Goal: Information Seeking & Learning: Learn about a topic

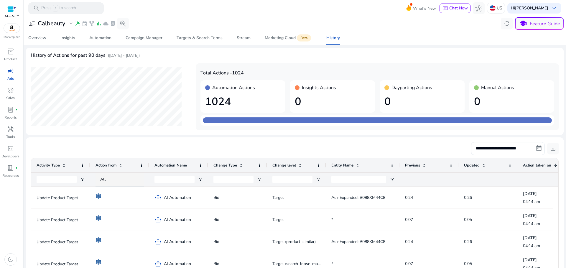
click at [189, 122] on div "Date: [DATE] Day: Wed Total: 1024 Manual: 0 Automation: 1024 Dayparting: 0 Insi…" at bounding box center [295, 96] width 528 height 67
click at [99, 39] on div "Automation" at bounding box center [100, 38] width 22 height 4
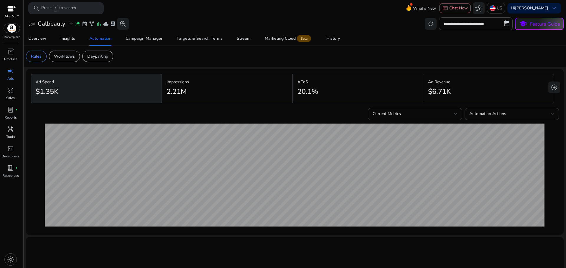
click at [431, 116] on div "Current Metrics" at bounding box center [412, 114] width 81 height 6
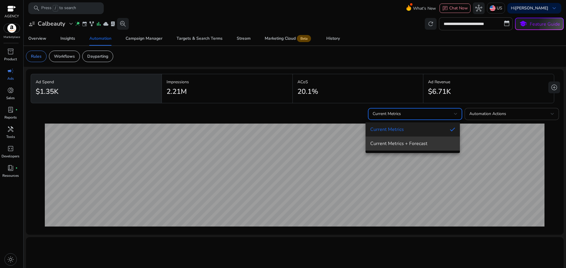
click at [412, 141] on span "Current Metrics + Forecast" at bounding box center [412, 144] width 85 height 6
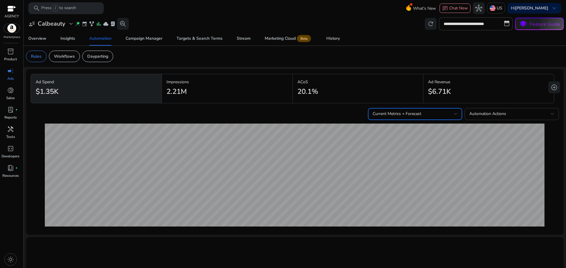
click at [482, 111] on div "Automation Actions" at bounding box center [509, 114] width 81 height 6
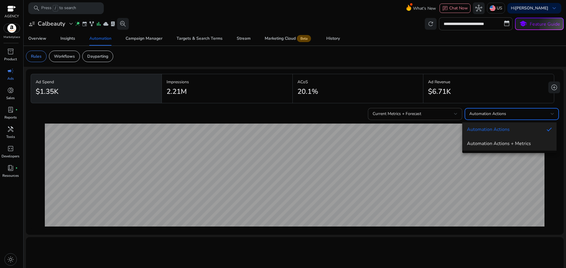
click at [478, 145] on span "Automation Actions + Metrics" at bounding box center [509, 144] width 85 height 6
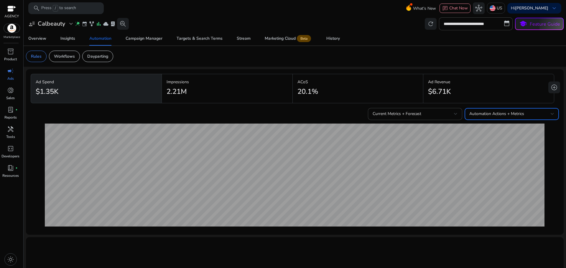
click at [521, 115] on span "Automation Actions + Metrics" at bounding box center [496, 114] width 55 height 6
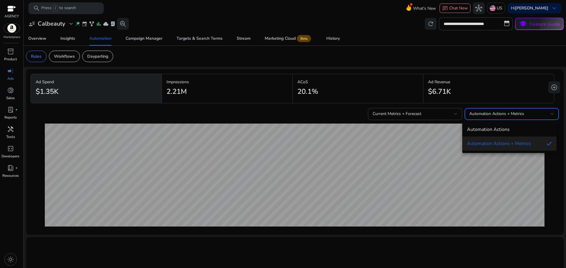
click at [509, 140] on mat-option "Automation Actions + Metrics" at bounding box center [509, 144] width 94 height 14
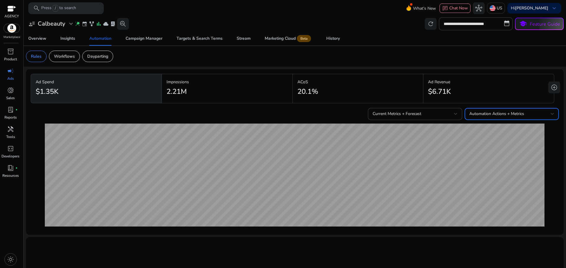
click at [522, 114] on div "Automation Actions + Metrics" at bounding box center [509, 114] width 81 height 6
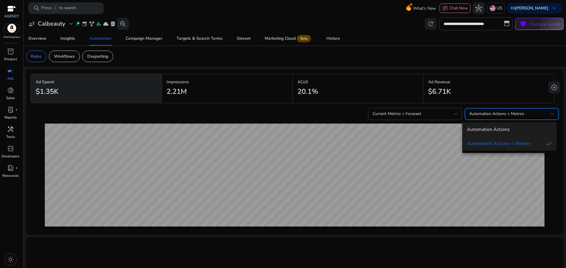
click at [514, 130] on span "Automation Actions" at bounding box center [509, 129] width 85 height 6
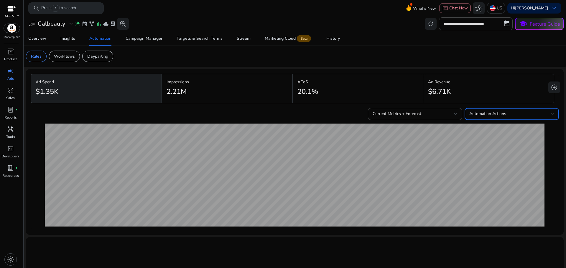
click at [523, 112] on div "Automation Actions" at bounding box center [509, 114] width 81 height 6
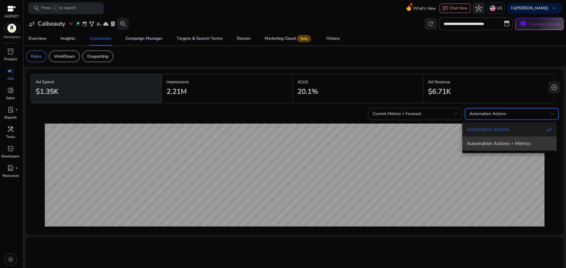
click at [514, 138] on mat-option "Automation Actions + Metrics" at bounding box center [509, 144] width 94 height 14
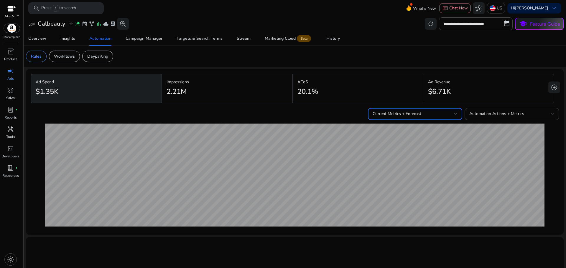
click at [420, 114] on div "Current Metrics + Forecast" at bounding box center [412, 114] width 81 height 6
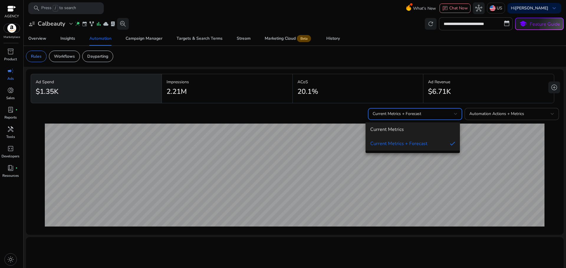
click at [419, 133] on span "Current Metrics" at bounding box center [412, 129] width 85 height 6
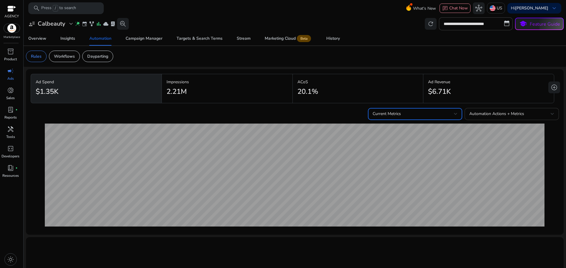
click at [518, 112] on span "Automation Actions + Metrics" at bounding box center [496, 114] width 55 height 6
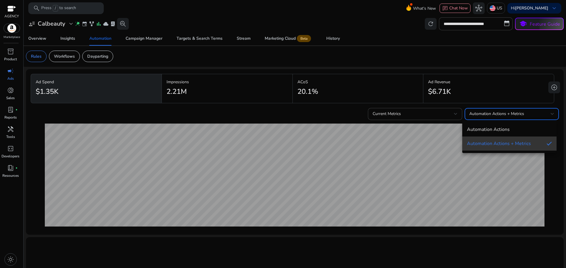
click at [511, 142] on span "Automation Actions + Metrics" at bounding box center [504, 144] width 75 height 6
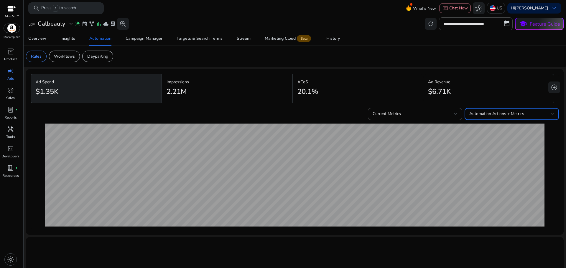
click at [520, 115] on span "Automation Actions + Metrics" at bounding box center [496, 114] width 55 height 6
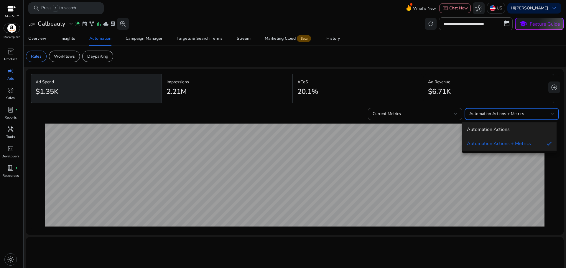
click at [516, 128] on span "Automation Actions" at bounding box center [509, 129] width 85 height 6
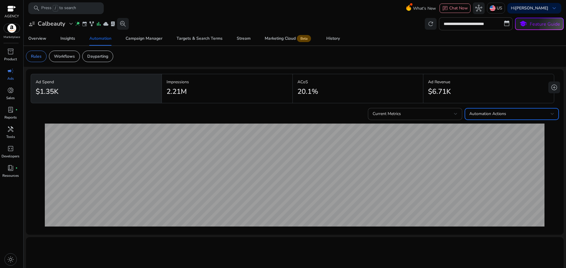
click at [521, 114] on div "Automation Actions" at bounding box center [509, 114] width 81 height 6
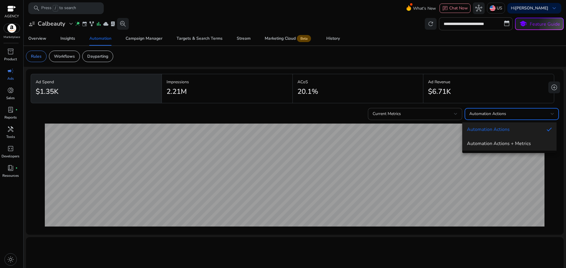
click at [507, 141] on span "Automation Actions + Metrics" at bounding box center [509, 144] width 85 height 6
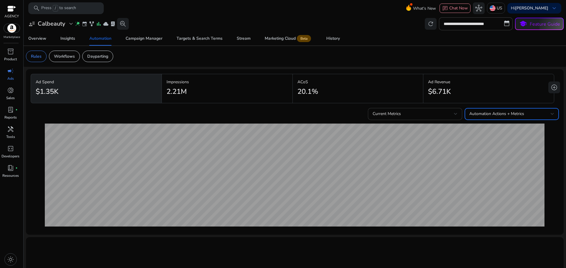
click at [426, 110] on div "Current Metrics" at bounding box center [414, 114] width 85 height 12
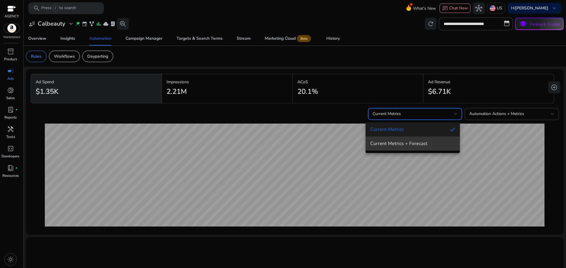
click at [420, 141] on span "Current Metrics + Forecast" at bounding box center [412, 144] width 85 height 6
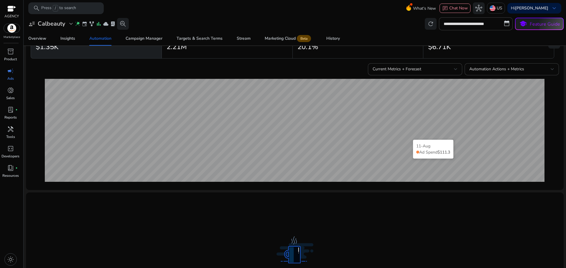
scroll to position [40, 0]
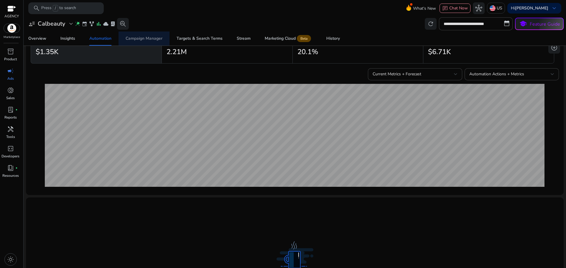
click at [156, 37] on div "Campaign Manager" at bounding box center [143, 39] width 37 height 4
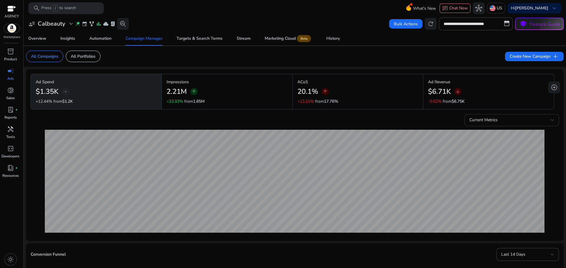
click at [495, 118] on div "Current Metrics" at bounding box center [509, 120] width 81 height 6
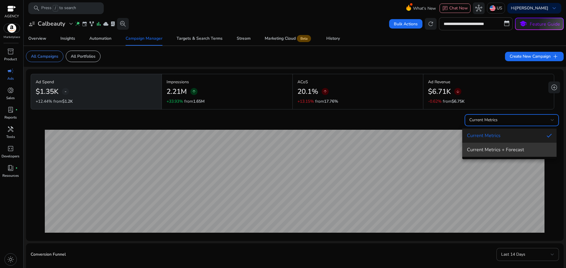
click at [487, 148] on span "Current Metrics + Forecast" at bounding box center [509, 150] width 85 height 6
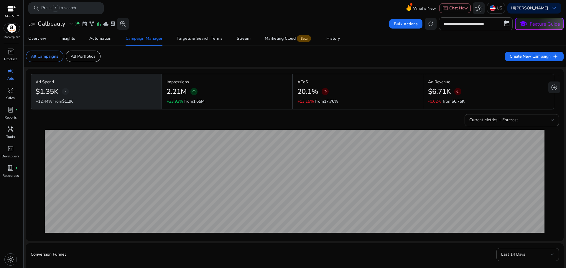
click at [239, 80] on p "Impressions" at bounding box center [226, 82] width 121 height 6
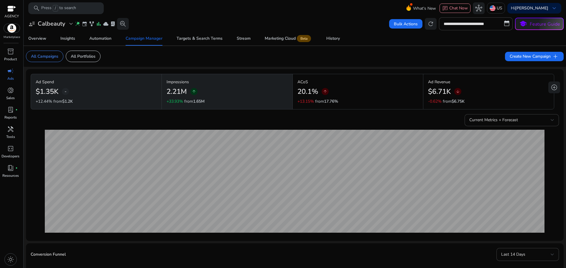
click at [355, 93] on div "20.1% arrow_upward" at bounding box center [357, 91] width 121 height 13
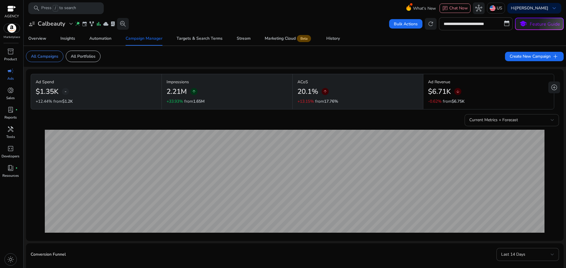
click at [494, 118] on span "Current Metrics + Forecast" at bounding box center [493, 120] width 49 height 6
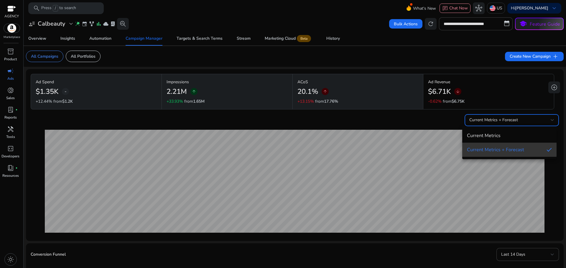
click at [491, 147] on span "Current Metrics + Forecast" at bounding box center [504, 150] width 75 height 6
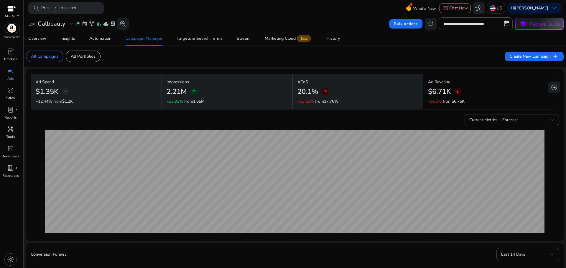
click at [482, 89] on div "$6.71K arrow_downward" at bounding box center [488, 91] width 121 height 13
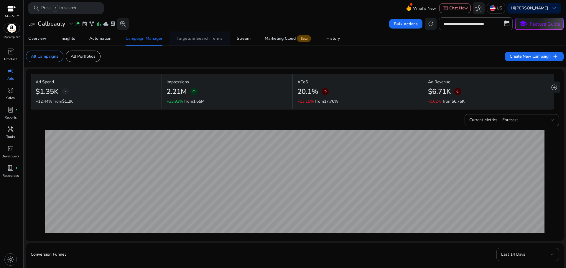
click at [207, 37] on div "Targets & Search Terms" at bounding box center [199, 39] width 46 height 4
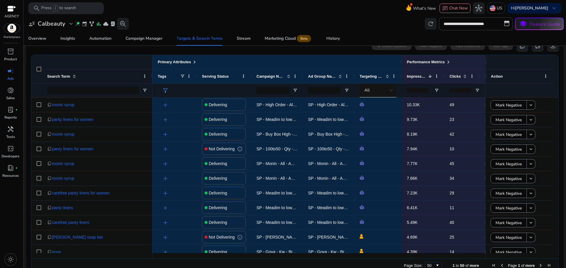
scroll to position [59, 0]
drag, startPoint x: 351, startPoint y: 255, endPoint x: 384, endPoint y: 252, distance: 33.1
click at [384, 252] on div "Primary Attributes Search Term Tags" at bounding box center [294, 157] width 527 height 204
drag, startPoint x: 411, startPoint y: 254, endPoint x: 436, endPoint y: 255, distance: 25.3
click at [434, 255] on div at bounding box center [387, 255] width 470 height 5
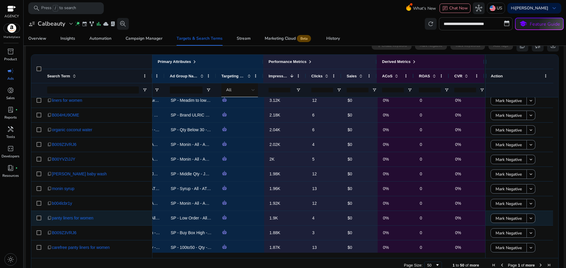
scroll to position [0, 0]
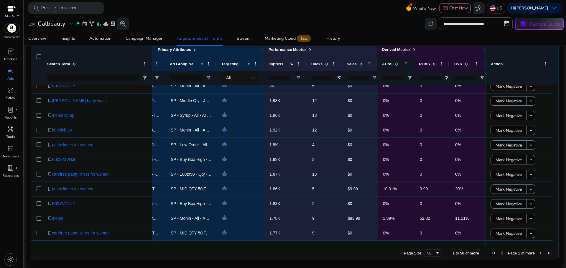
click at [394, 62] on span at bounding box center [396, 64] width 5 height 5
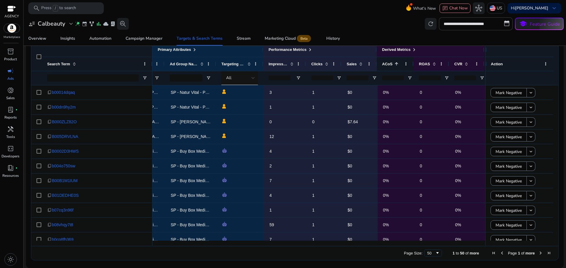
click at [394, 64] on span at bounding box center [396, 64] width 5 height 5
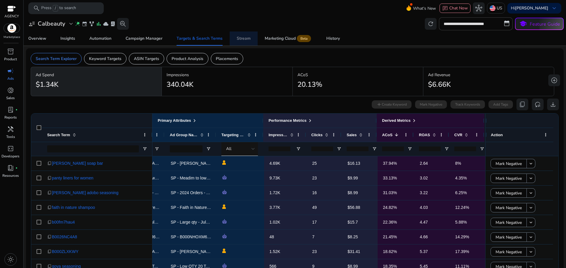
click at [252, 38] on link "Stream" at bounding box center [243, 39] width 28 height 14
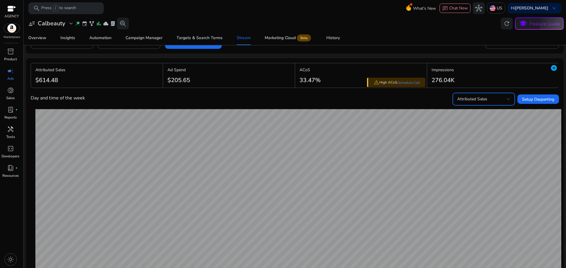
click at [477, 98] on span "Attributed Sales" at bounding box center [472, 99] width 30 height 6
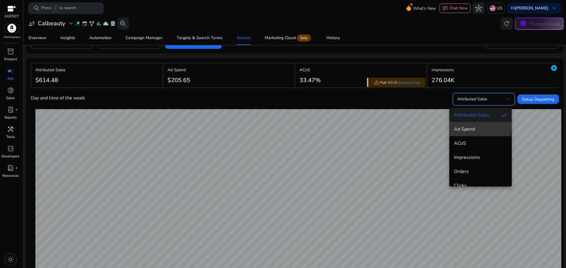
click at [475, 123] on mat-option "Ad Spend" at bounding box center [480, 129] width 62 height 14
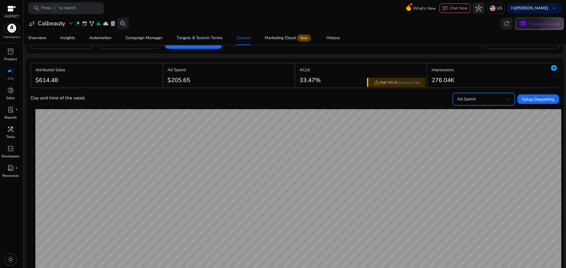
click at [480, 102] on div "Ad Spend" at bounding box center [481, 99] width 49 height 6
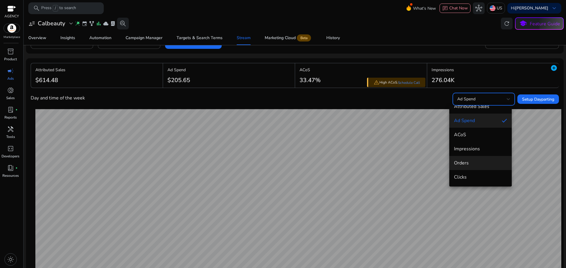
click at [472, 162] on span "Orders" at bounding box center [480, 163] width 53 height 6
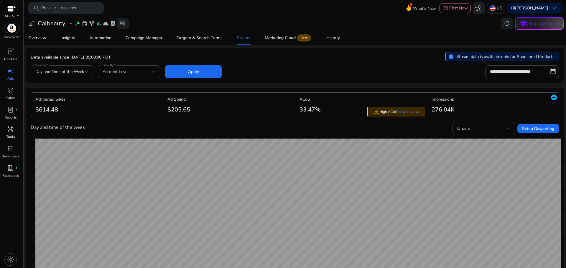
drag, startPoint x: 369, startPoint y: 112, endPoint x: 377, endPoint y: 111, distance: 7.4
click at [377, 111] on div "warning High ACoS. Schedule Call" at bounding box center [396, 112] width 58 height 10
click at [363, 126] on div "Day and time of the week Orders Setup Dayparting" at bounding box center [295, 128] width 528 height 13
click at [522, 72] on input "**********" at bounding box center [522, 71] width 74 height 13
